Goal: Task Accomplishment & Management: Use online tool/utility

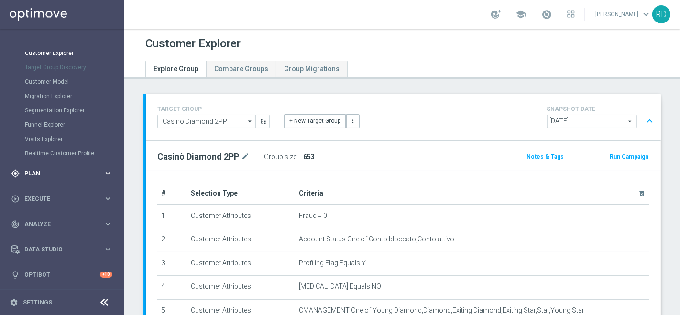
click at [35, 175] on span "Plan" at bounding box center [63, 174] width 79 height 6
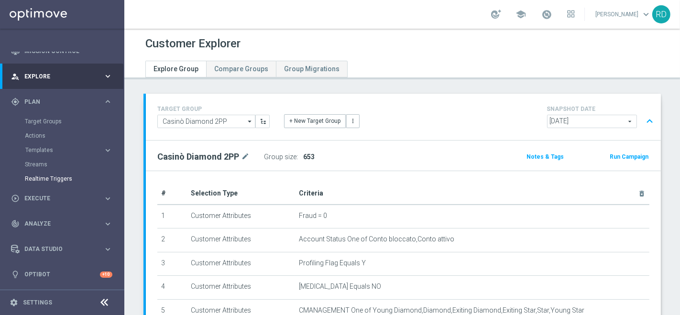
scroll to position [38, 0]
click at [59, 120] on link "Target Groups" at bounding box center [62, 122] width 75 height 8
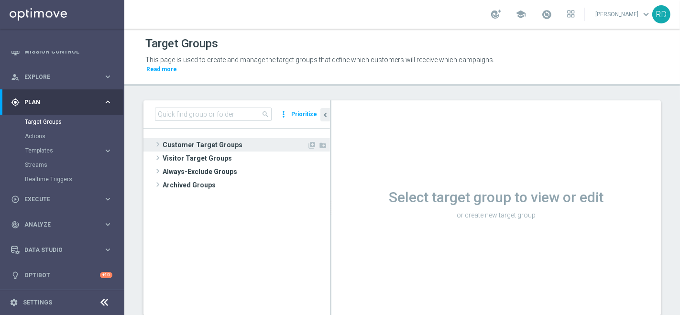
click at [157, 139] on span at bounding box center [158, 144] width 10 height 11
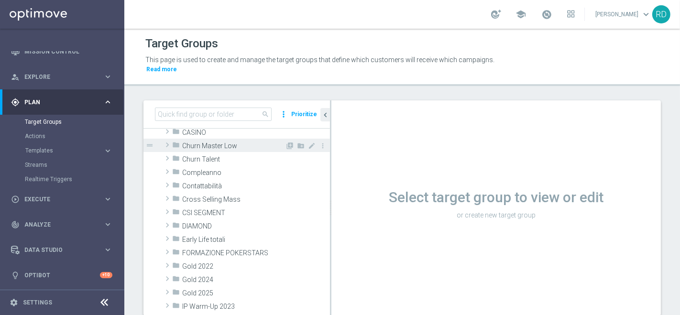
scroll to position [106, 0]
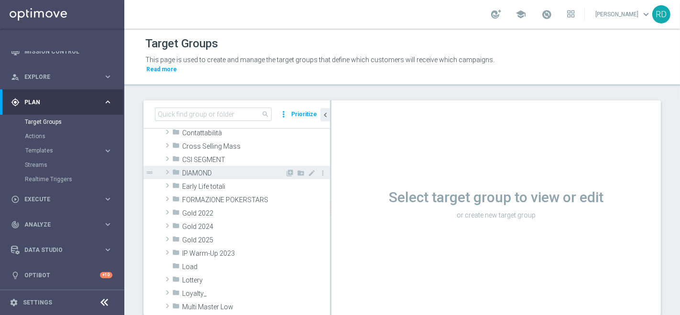
click at [165, 166] on span at bounding box center [168, 171] width 10 height 11
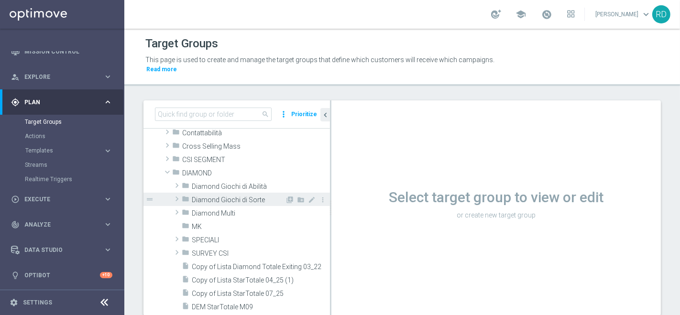
click at [206, 196] on span "Diamond Giochi di Sorte" at bounding box center [238, 200] width 93 height 8
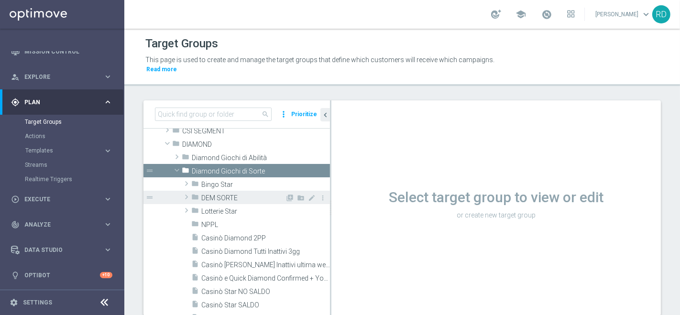
scroll to position [159, 0]
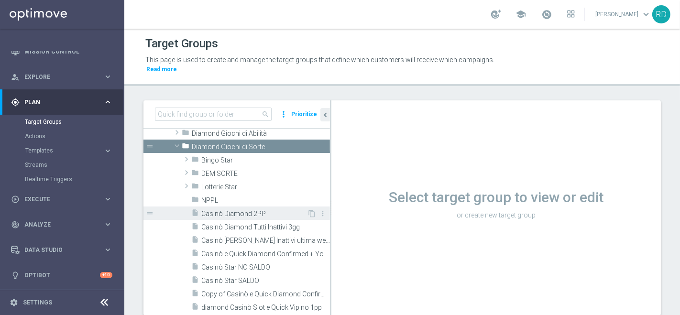
click at [246, 210] on span "Casinò Diamond 2PP" at bounding box center [254, 214] width 106 height 8
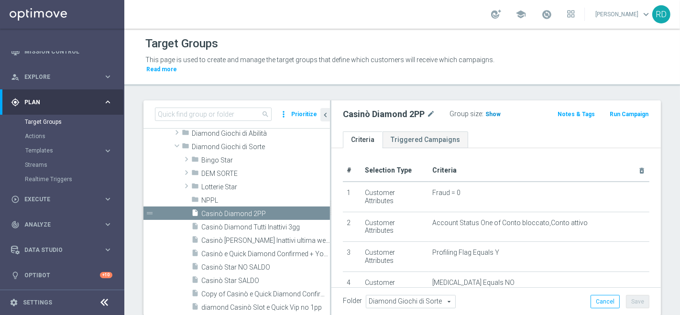
click at [493, 111] on span "Show" at bounding box center [492, 114] width 15 height 7
click at [543, 9] on span at bounding box center [546, 14] width 11 height 11
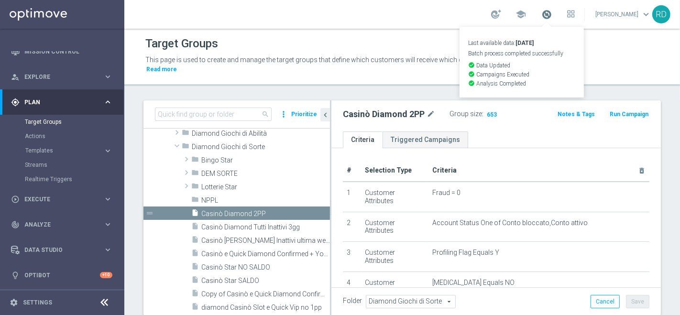
click at [543, 9] on span at bounding box center [546, 14] width 11 height 11
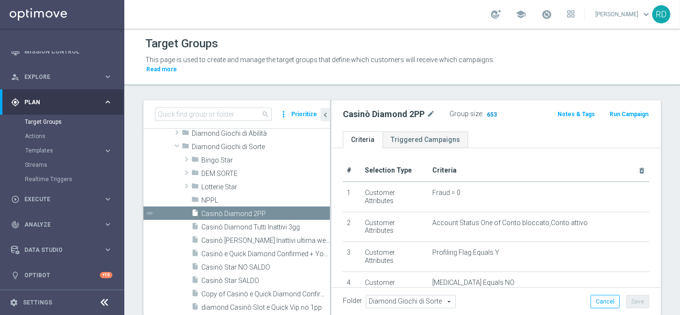
click at [490, 111] on span "653" at bounding box center [492, 115] width 12 height 9
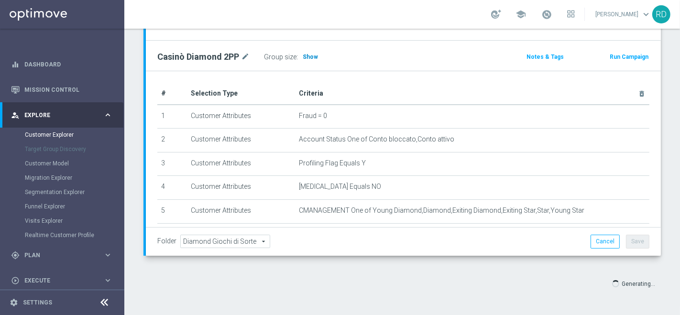
click at [310, 55] on span "Show" at bounding box center [310, 57] width 15 height 7
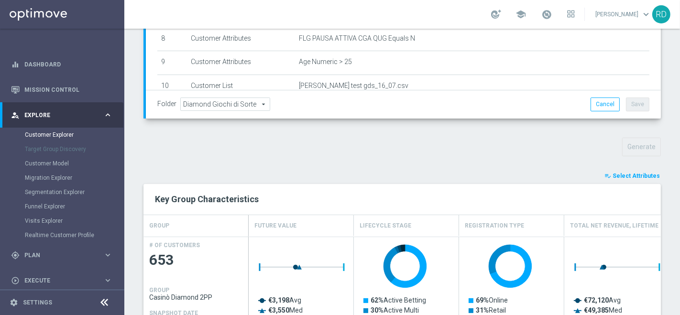
scroll to position [259, 0]
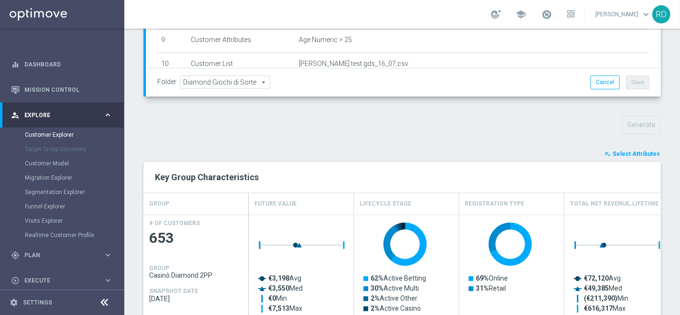
click at [615, 152] on span "Select Attributes" at bounding box center [635, 154] width 47 height 7
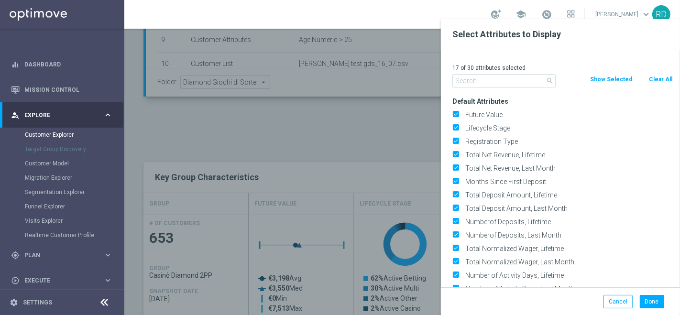
click at [488, 82] on input "text" at bounding box center [503, 80] width 103 height 13
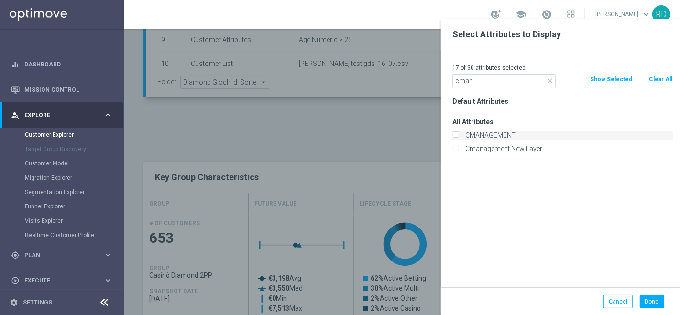
type input "cman"
click at [481, 132] on label "CMANAGEMENT" at bounding box center [567, 135] width 211 height 9
click at [458, 133] on input "CMANAGEMENT" at bounding box center [455, 136] width 6 height 6
checkbox input "true"
click at [652, 297] on button "Done" at bounding box center [652, 301] width 24 height 13
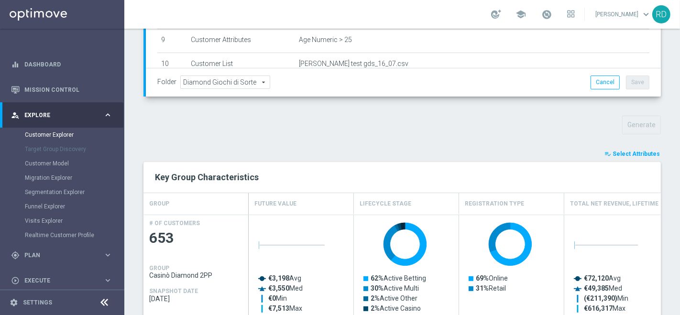
click at [628, 153] on span "Select Attributes" at bounding box center [635, 154] width 47 height 7
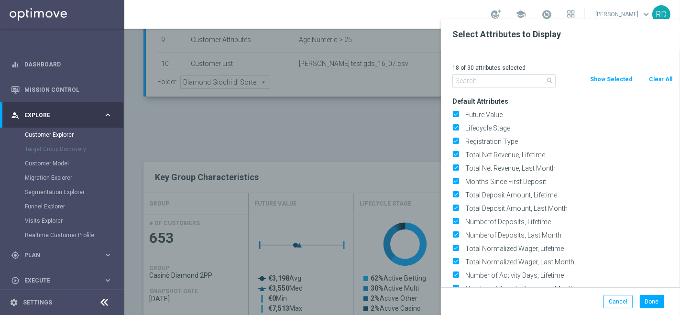
click at [470, 84] on input "text" at bounding box center [503, 80] width 103 height 13
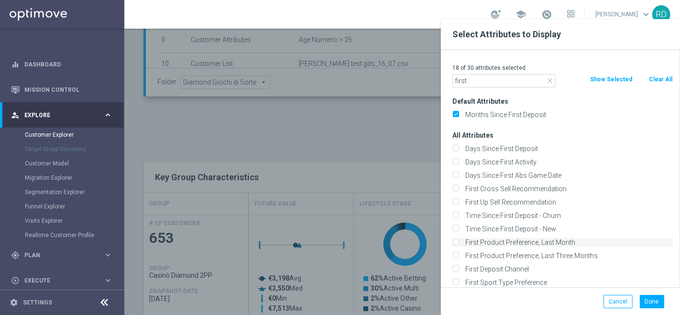
type input "first"
click at [501, 241] on label "First Product Preference, Last Month" at bounding box center [567, 242] width 211 height 9
click at [458, 241] on input "First Product Preference, Last Month" at bounding box center [455, 243] width 6 height 6
checkbox input "true"
click at [657, 311] on div "Done Cancel" at bounding box center [560, 301] width 239 height 28
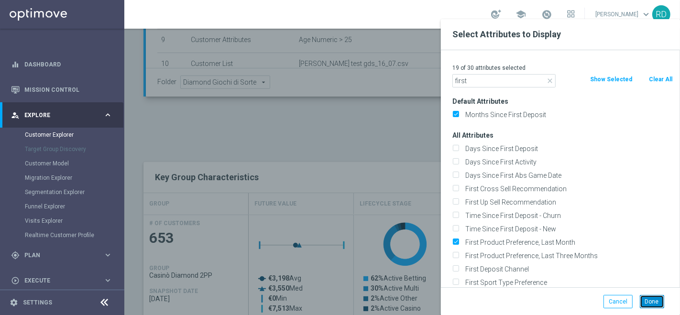
click at [654, 306] on button "Done" at bounding box center [652, 301] width 24 height 13
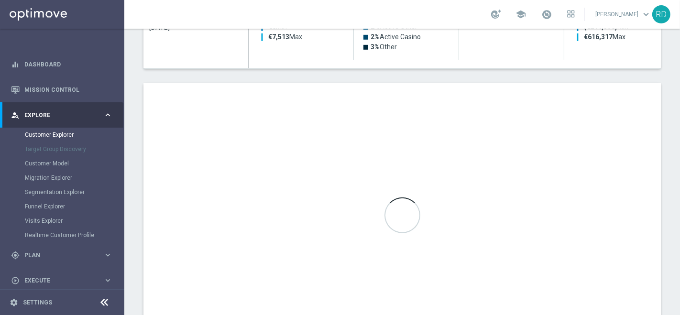
scroll to position [585, 0]
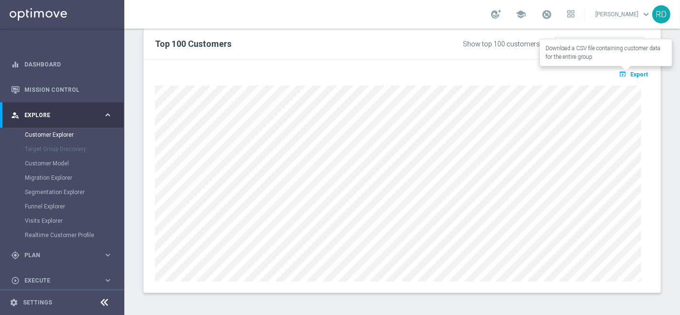
click at [630, 74] on span "Export" at bounding box center [639, 74] width 18 height 7
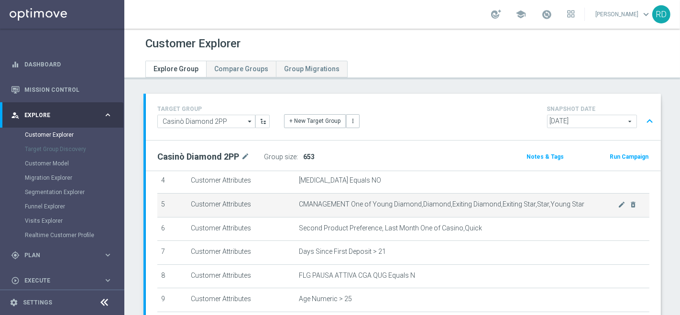
scroll to position [0, 0]
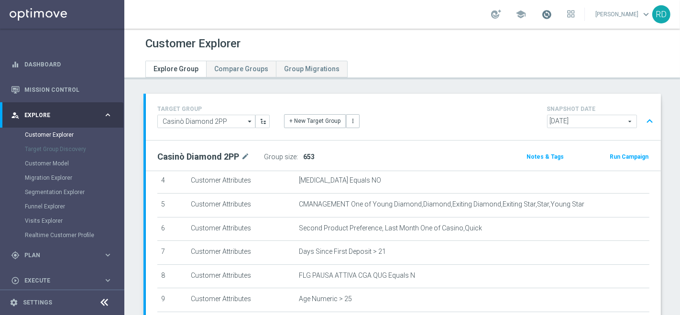
click at [541, 11] on span at bounding box center [546, 14] width 11 height 11
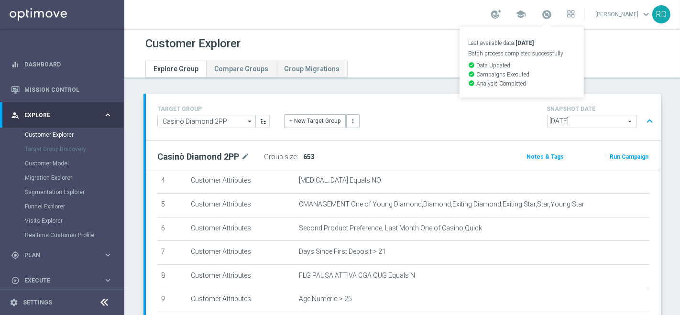
click at [413, 123] on div "+ New Target Group more_vert" at bounding box center [403, 115] width 253 height 25
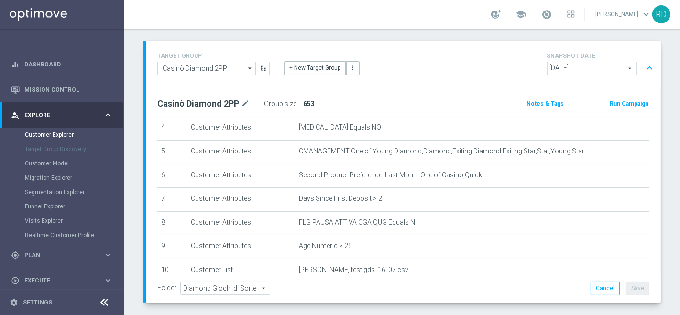
scroll to position [106, 0]
